Goal: Task Accomplishment & Management: Manage account settings

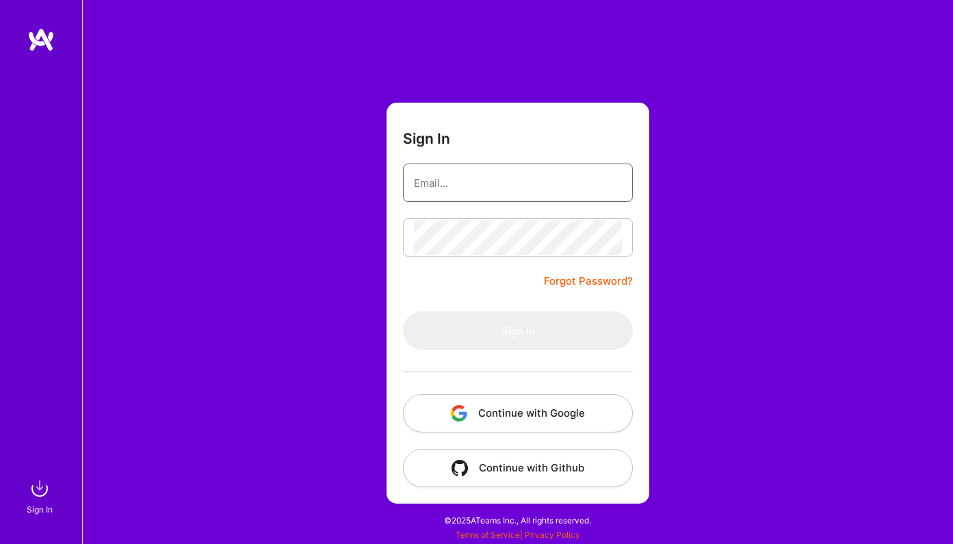
type input "[PERSON_NAME][EMAIL_ADDRESS][DOMAIN_NAME]"
click at [518, 331] on button "Sign In" at bounding box center [518, 330] width 230 height 38
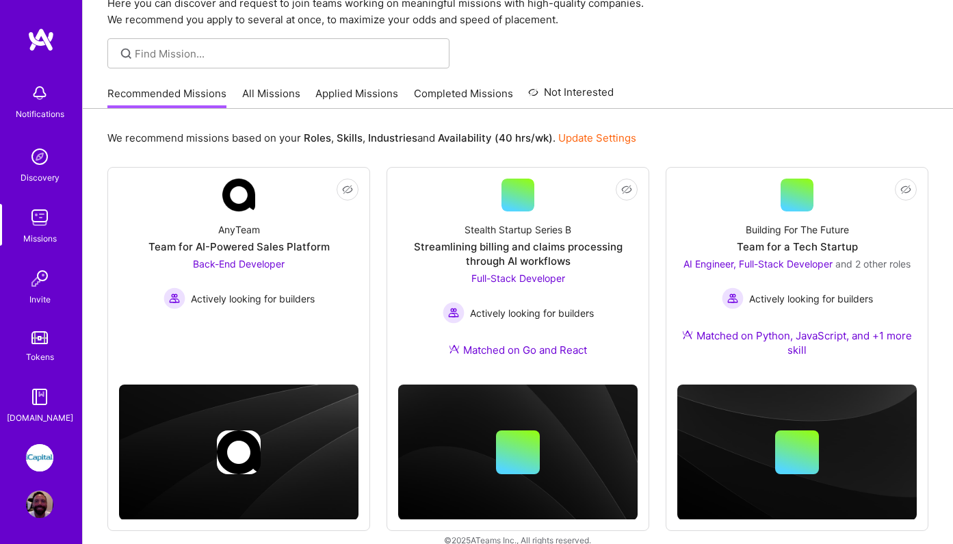
scroll to position [51, 0]
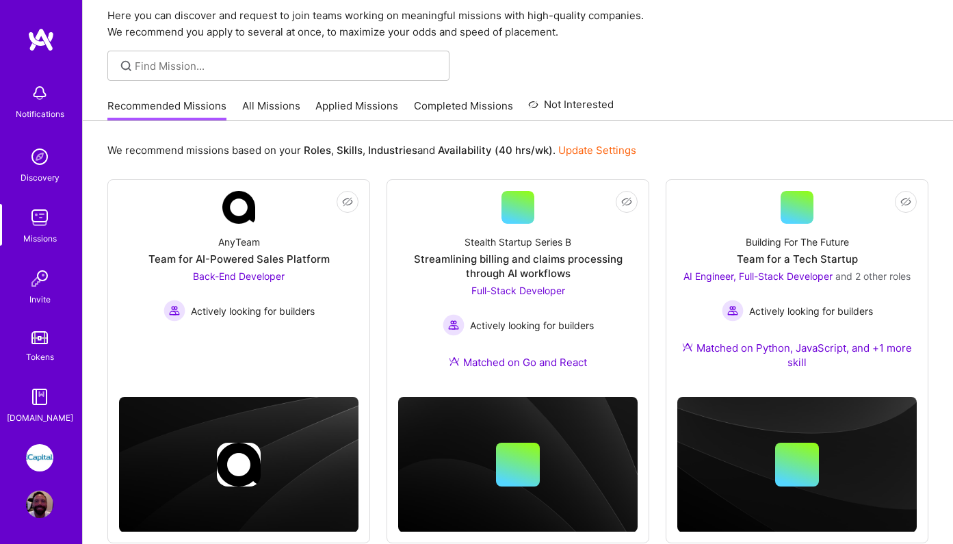
click at [345, 107] on link "Applied Missions" at bounding box center [356, 110] width 83 height 23
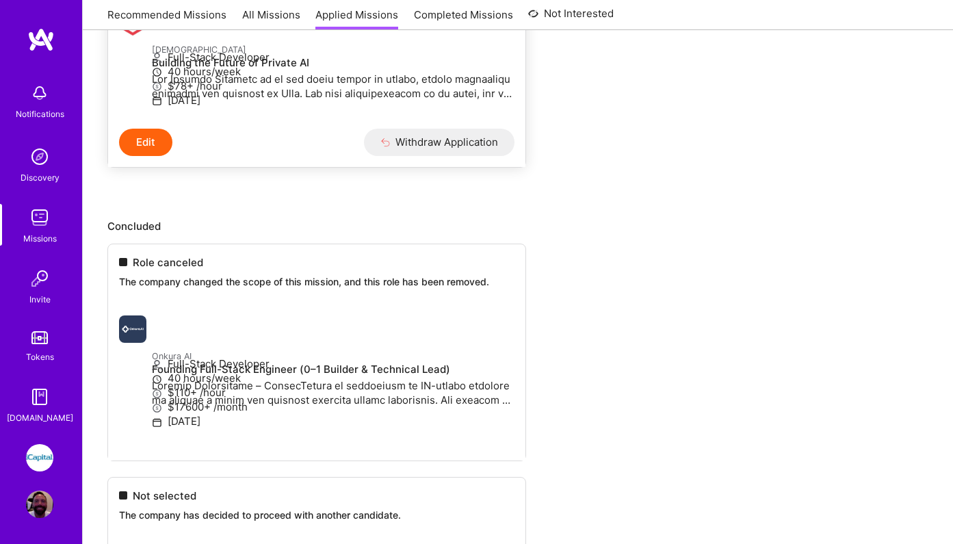
scroll to position [807, 0]
